Goal: Find contact information: Find contact information

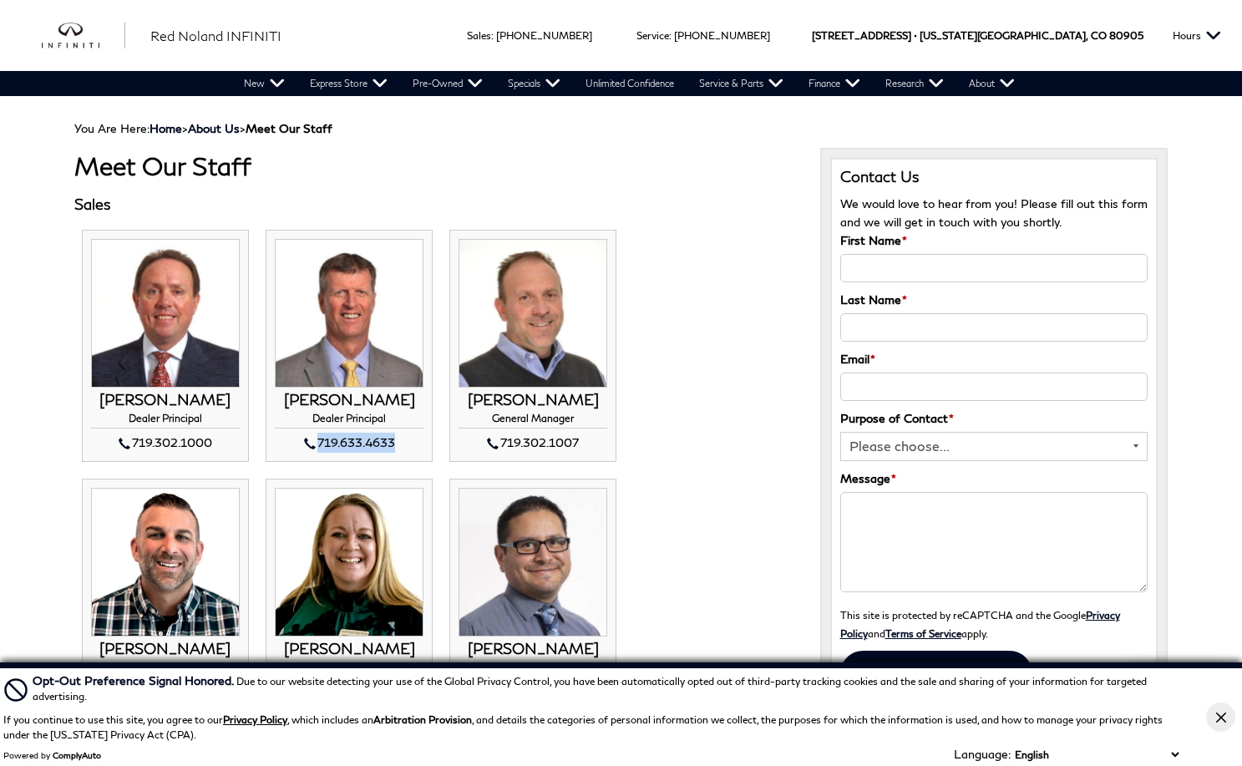
drag, startPoint x: 401, startPoint y: 443, endPoint x: 392, endPoint y: 443, distance: 8.4
click at [392, 443] on div "719.633.4633" at bounding box center [349, 443] width 149 height 20
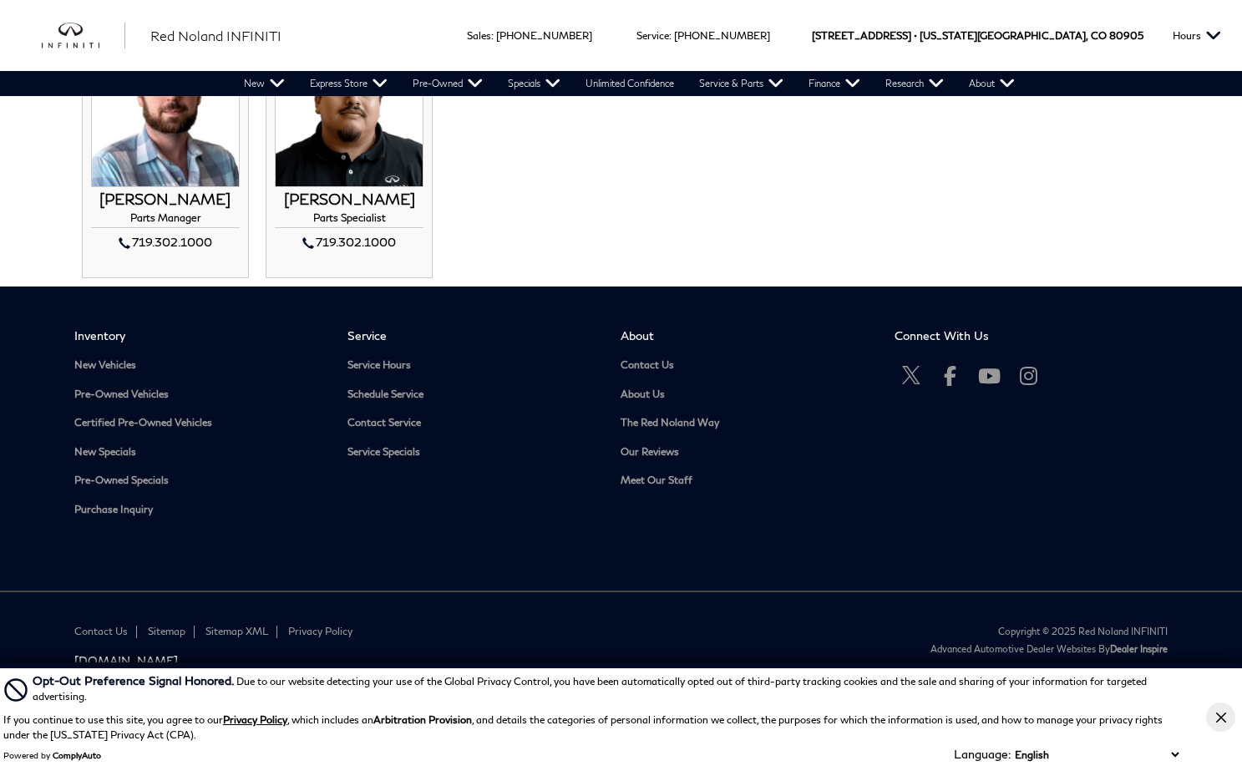
scroll to position [2001, 0]
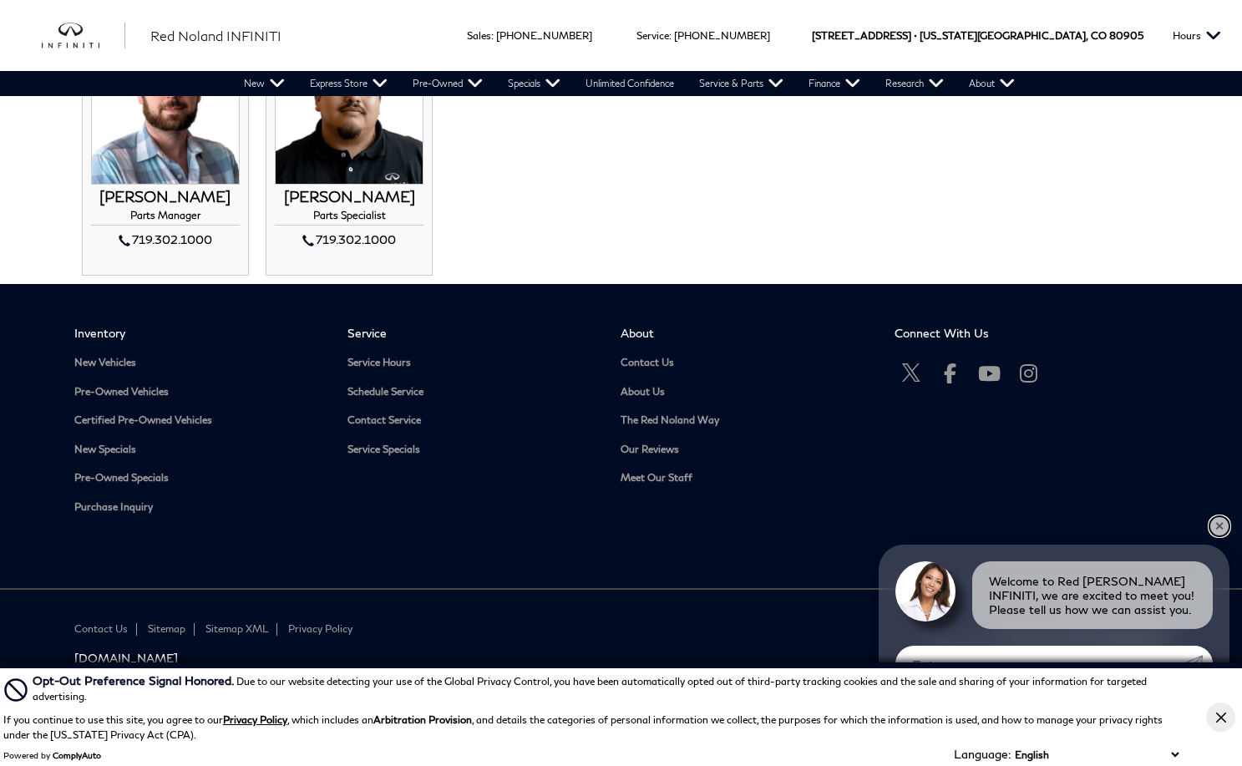
click at [1217, 525] on link "✕" at bounding box center [1219, 526] width 20 height 20
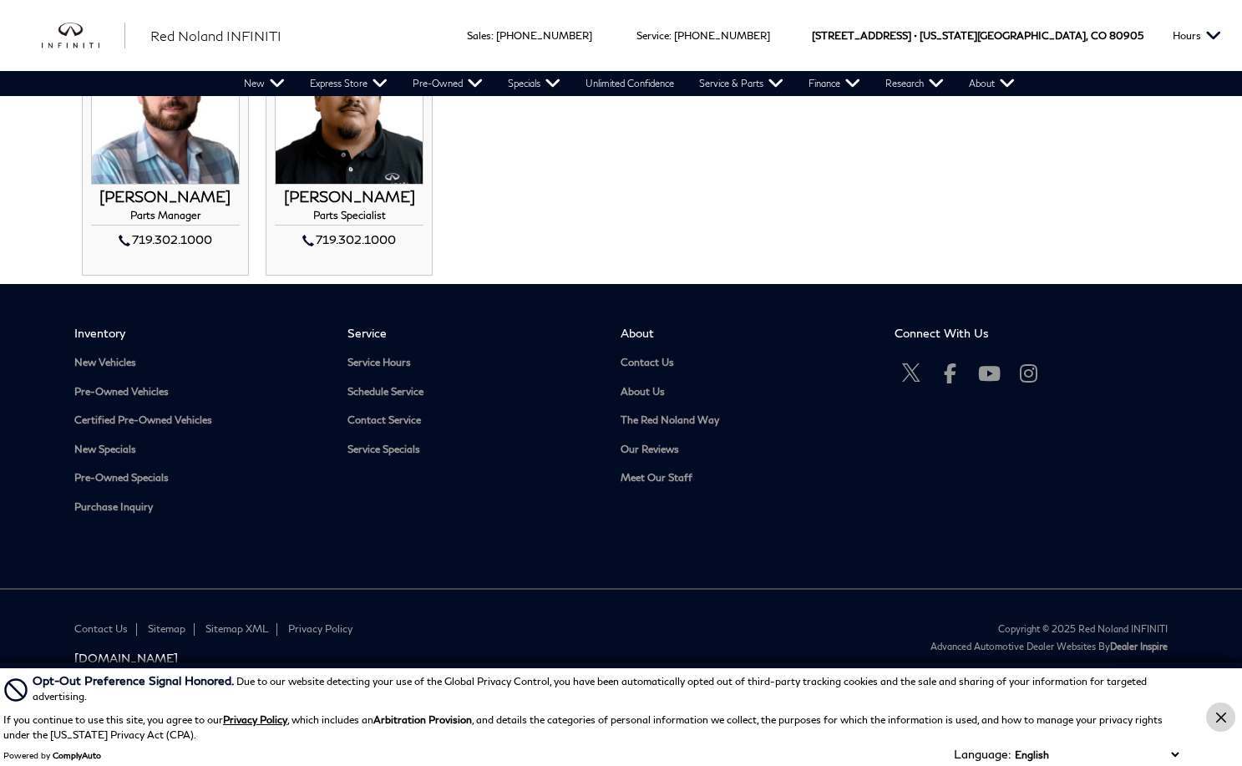
click at [1222, 713] on icon "Close Button" at bounding box center [1221, 717] width 10 height 10
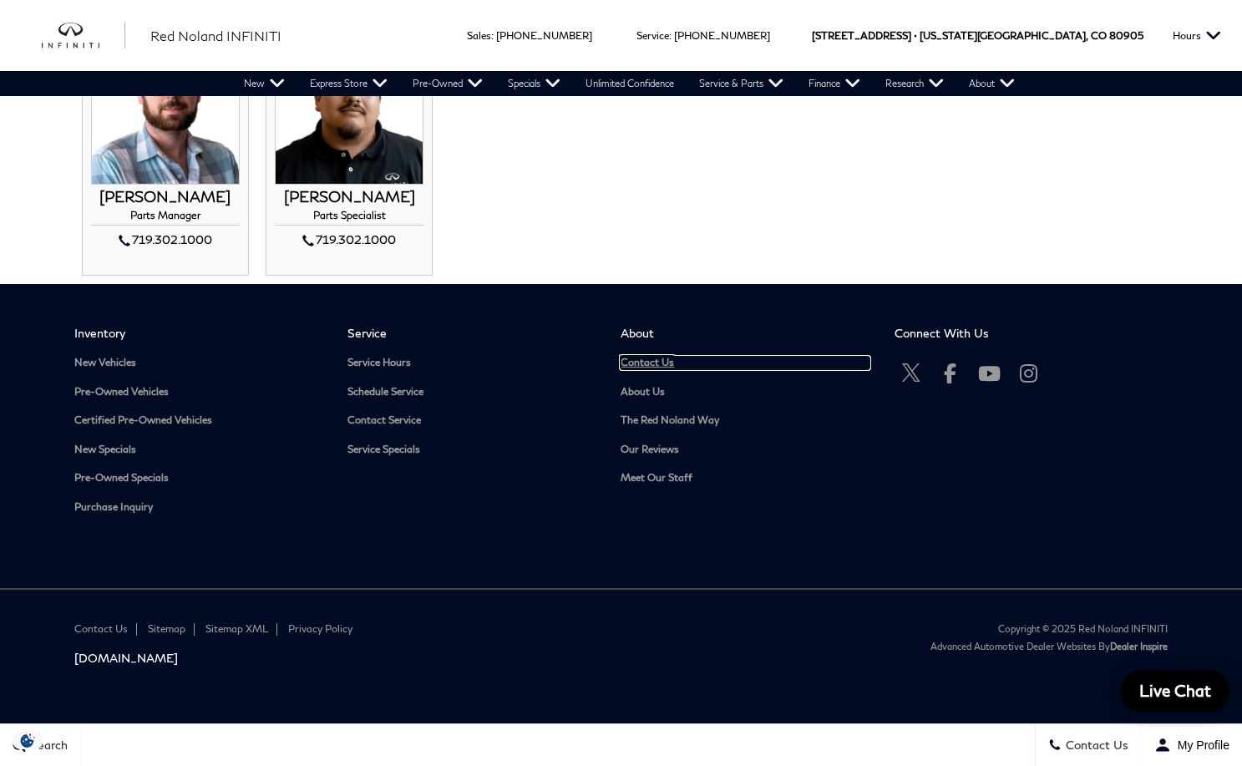
click at [650, 362] on link "Contact Us" at bounding box center [744, 363] width 248 height 13
